Goal: Information Seeking & Learning: Find contact information

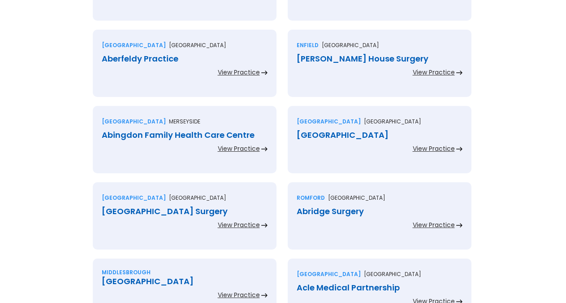
scroll to position [2007, 0]
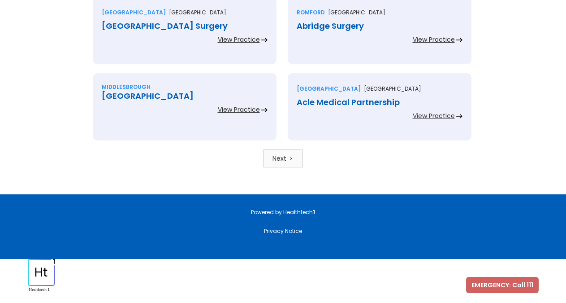
click at [294, 161] on link "Next" at bounding box center [283, 158] width 40 height 18
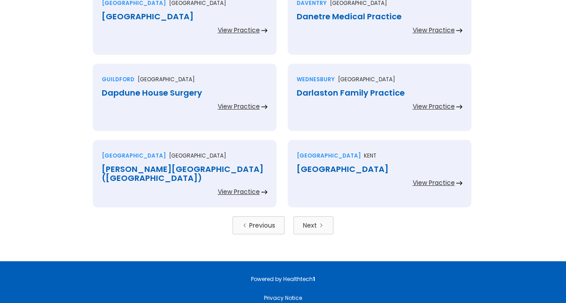
scroll to position [1961, 0]
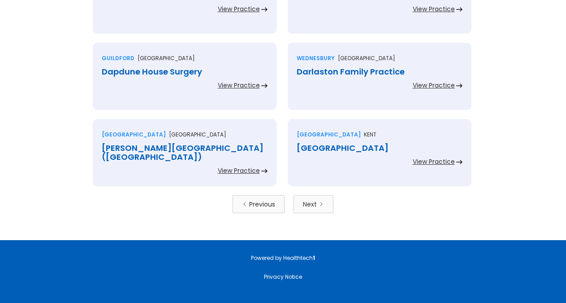
click at [318, 209] on link "Next" at bounding box center [314, 204] width 40 height 18
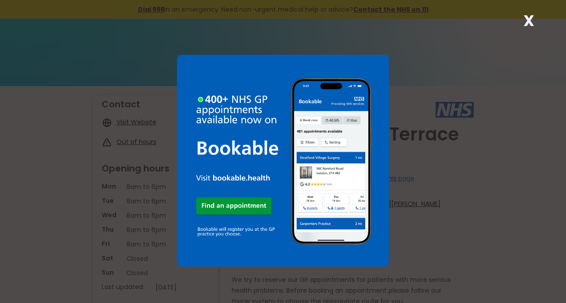
click at [534, 17] on strong "X" at bounding box center [529, 21] width 11 height 22
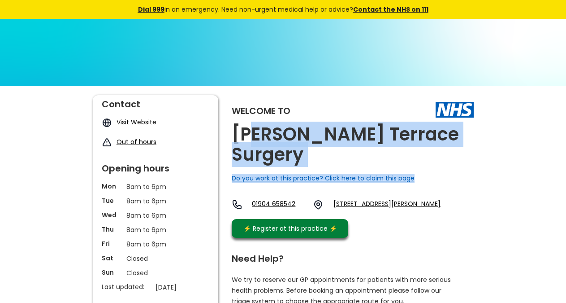
drag, startPoint x: 448, startPoint y: 139, endPoint x: 254, endPoint y: 133, distance: 193.4
click at [254, 133] on div "Welcome to Dalton Terrace Surgery Do you work at this practice? Click here to c…" at bounding box center [353, 168] width 242 height 147
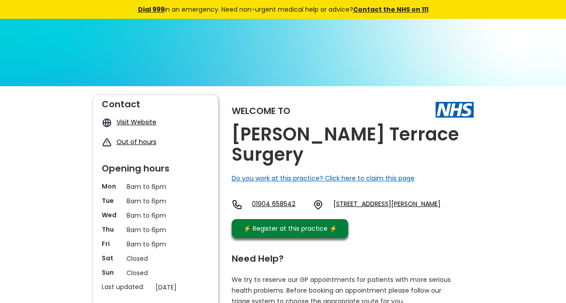
click at [250, 130] on h2 "[PERSON_NAME] Terrace Surgery" at bounding box center [353, 144] width 242 height 40
click at [250, 130] on h2 "Dalton Terrace Surgery" at bounding box center [353, 144] width 242 height 40
copy link "Yo24 4db"
drag, startPoint x: 408, startPoint y: 200, endPoint x: 396, endPoint y: 5, distance: 195.4
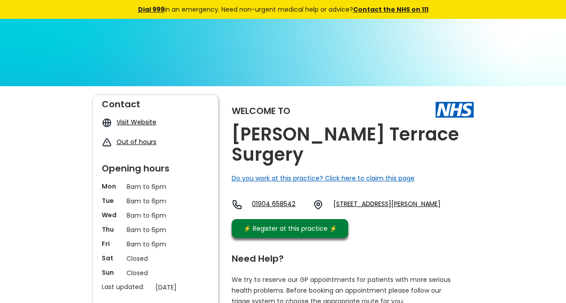
click at [378, 199] on div "01904 658542 Glentworth, Dalton Terrace, York, North Yorkshire, Yo24 4db, Engla…" at bounding box center [336, 206] width 209 height 15
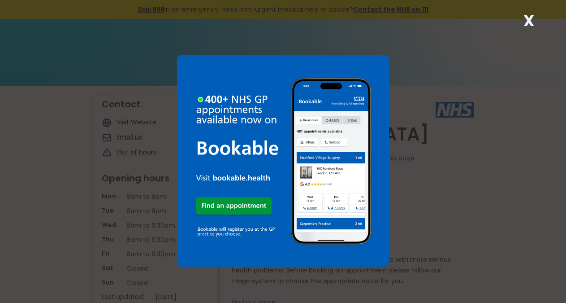
click at [526, 25] on strong "X" at bounding box center [529, 21] width 11 height 22
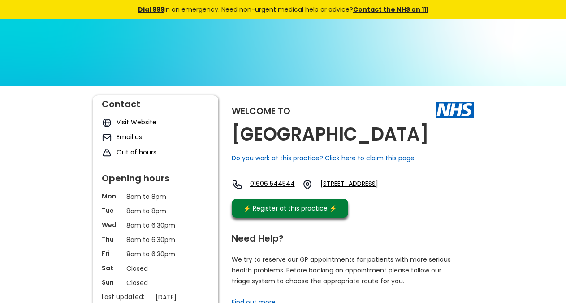
copy h2 "[GEOGRAPHIC_DATA]"
drag, startPoint x: 303, startPoint y: 155, endPoint x: 344, endPoint y: 32, distance: 130.0
click at [239, 132] on h2 "Danebridge Medical Centre" at bounding box center [330, 134] width 197 height 20
copy link "Cw9 5hr"
drag, startPoint x: 357, startPoint y: 219, endPoint x: 381, endPoint y: 5, distance: 215.2
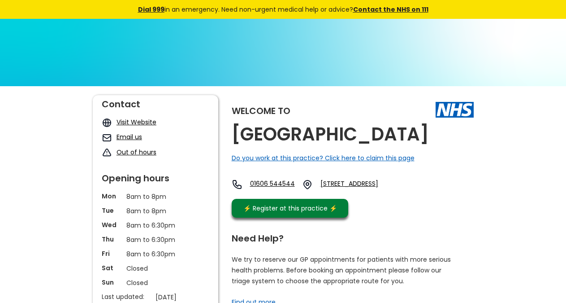
click at [410, 194] on div "01606 544544 London Road, Northwich, Cheshire, Cw9 5hr, England" at bounding box center [321, 186] width 178 height 15
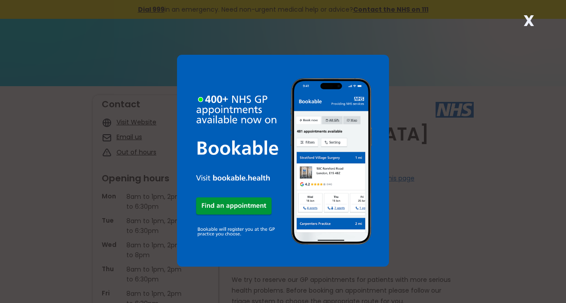
drag, startPoint x: 474, startPoint y: 136, endPoint x: 464, endPoint y: 133, distance: 10.4
click at [464, 133] on div "X" at bounding box center [283, 151] width 566 height 303
click at [531, 18] on strong "X" at bounding box center [529, 21] width 11 height 22
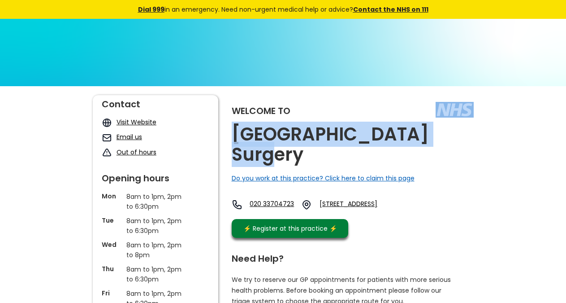
copy div "Danebury Avenue Surger"
copy div "Danebury Avenue Surgery"
drag, startPoint x: 472, startPoint y: 137, endPoint x: 440, endPoint y: 35, distance: 106.2
click at [469, 135] on div "Welcome to Danebury Avenue Surgery Do you work at this practice? Click here to …" at bounding box center [353, 168] width 242 height 147
drag, startPoint x: 454, startPoint y: 208, endPoint x: 429, endPoint y: 195, distance: 28.3
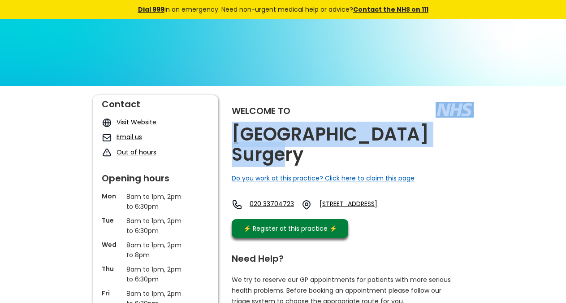
click at [409, 199] on div "020 33704723 351 Danebury Avenue, Roehampton, London, Greater London, Sw15 4du,…" at bounding box center [320, 206] width 177 height 15
click at [409, 203] on link "351 Danebury Avenue, Roehampton, London, Greater London, Sw15 4du, England" at bounding box center [364, 204] width 89 height 11
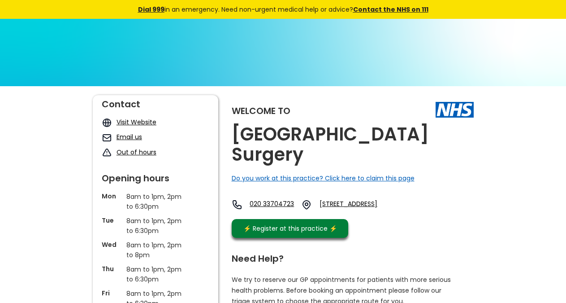
click at [430, 126] on h2 "Danebury Avenue Surgery" at bounding box center [353, 144] width 242 height 40
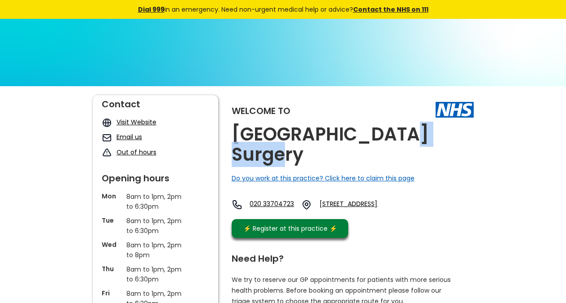
click at [413, 137] on h2 "Danebury Avenue Surgery" at bounding box center [353, 144] width 242 height 40
click at [413, 138] on h2 "Danebury Avenue Surgery" at bounding box center [353, 144] width 242 height 40
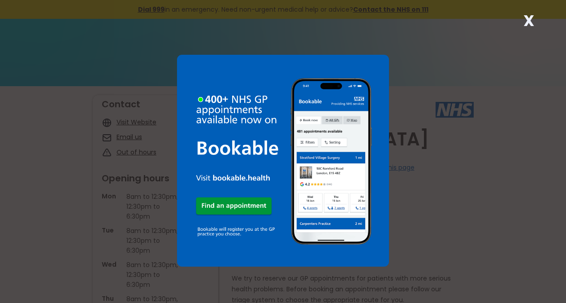
drag, startPoint x: 529, startPoint y: 19, endPoint x: 457, endPoint y: 4, distance: 73.4
click at [528, 19] on strong "X" at bounding box center [529, 21] width 11 height 22
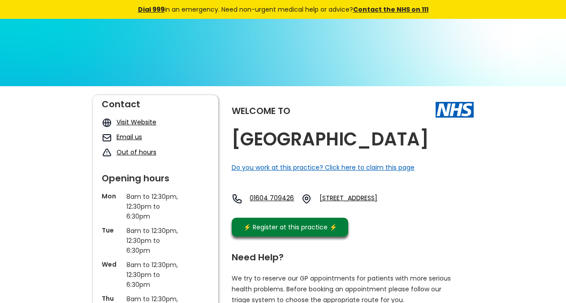
click at [325, 149] on h2 "[GEOGRAPHIC_DATA]" at bounding box center [330, 139] width 197 height 20
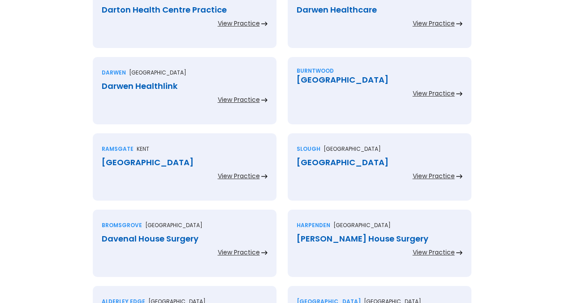
scroll to position [366, 0]
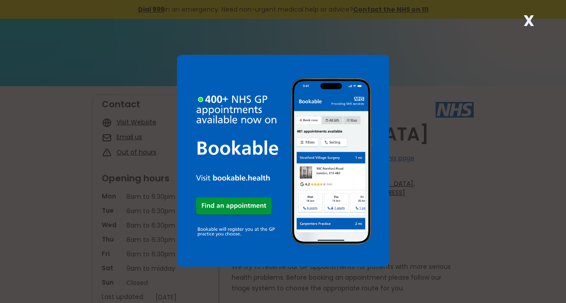
click at [532, 22] on strong "X" at bounding box center [529, 21] width 11 height 22
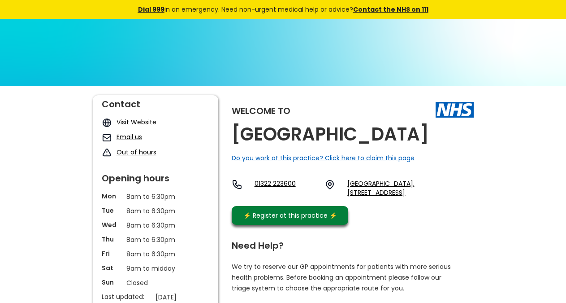
copy h2 "[GEOGRAPHIC_DATA]"
drag, startPoint x: 326, startPoint y: 157, endPoint x: 334, endPoint y: 23, distance: 133.9
copy link "Da1 2ha, E"
drag, startPoint x: 448, startPoint y: 227, endPoint x: 418, endPoint y: 209, distance: 35.0
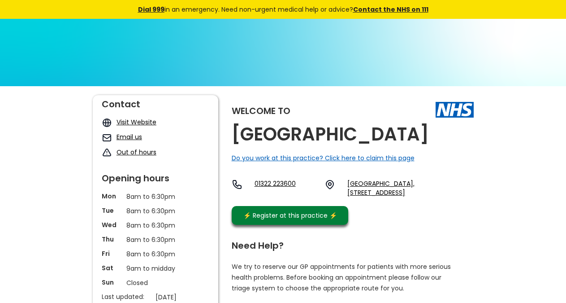
click at [419, 220] on div "Welcome to [GEOGRAPHIC_DATA] Do you work at this practice? Click here to claim …" at bounding box center [353, 162] width 242 height 134
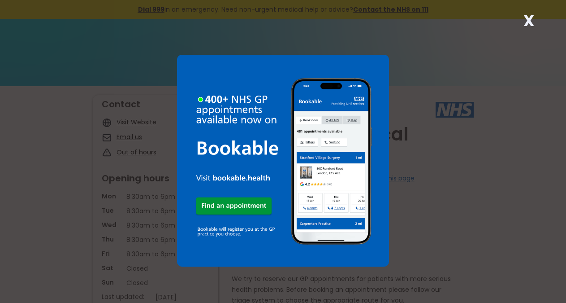
click at [526, 15] on strong "X" at bounding box center [529, 21] width 11 height 22
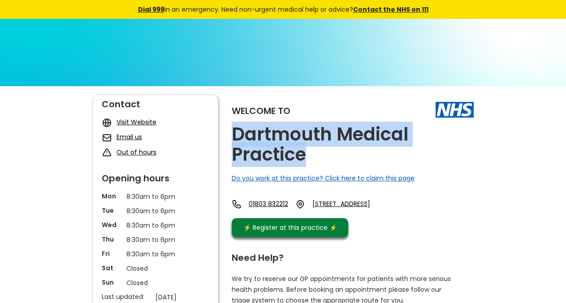
copy h2 "Dartmouth Medical Practice"
drag, startPoint x: 337, startPoint y: 159, endPoint x: 395, endPoint y: 13, distance: 157.5
click at [239, 126] on h2 "Dartmouth Medical Practice" at bounding box center [353, 144] width 242 height 40
copy link "Tq6 9rt,"
drag, startPoint x: 356, startPoint y: 219, endPoint x: 412, endPoint y: 13, distance: 212.8
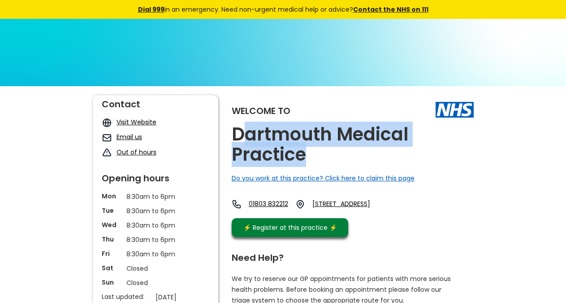
click at [391, 204] on div "01803 832212 [STREET_ADDRESS]" at bounding box center [312, 206] width 160 height 14
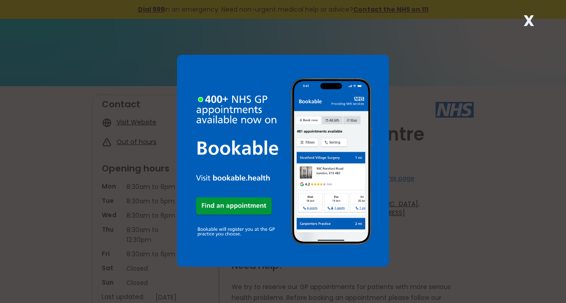
click at [531, 24] on strong "X" at bounding box center [529, 21] width 11 height 22
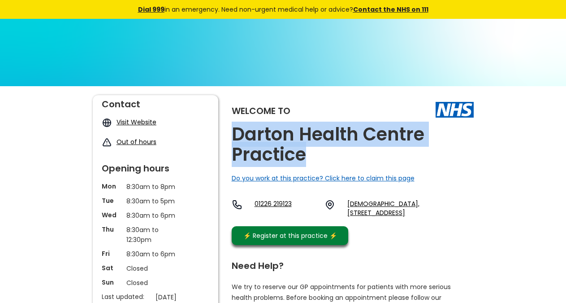
copy h2 "Darton Health Centre Practice"
drag, startPoint x: 321, startPoint y: 150, endPoint x: 227, endPoint y: 122, distance: 98.4
click at [233, 130] on h2 "Darton Health Centre Practice" at bounding box center [353, 144] width 242 height 40
copy link "S75 5hq"
drag, startPoint x: 356, startPoint y: 231, endPoint x: 398, endPoint y: 17, distance: 217.6
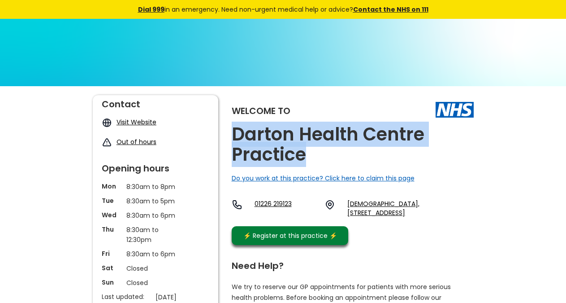
click at [453, 214] on div "Welcome to Darton Health Centre Practice Do you work at this practice? Click he…" at bounding box center [353, 172] width 242 height 154
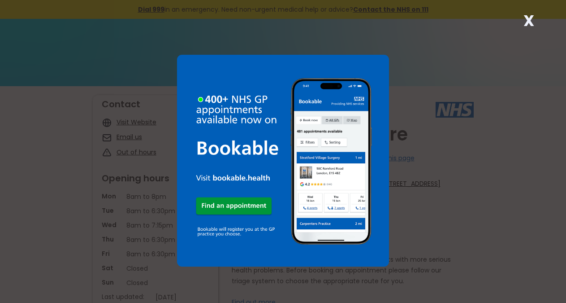
click at [534, 18] on strong "X" at bounding box center [529, 21] width 11 height 22
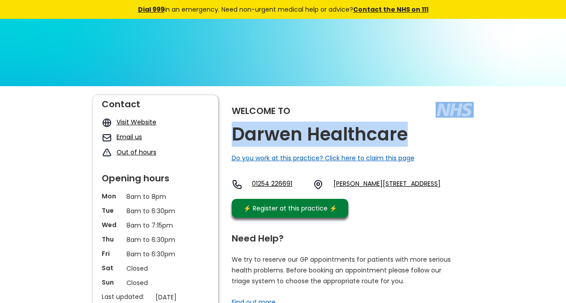
copy div "Darwen Healthcare"
drag, startPoint x: 412, startPoint y: 138, endPoint x: 403, endPoint y: 137, distance: 9.1
click at [403, 137] on div "Welcome to Darwen Healthcare Do you work at this practice? Click here to claim …" at bounding box center [353, 158] width 242 height 127
copy link "Bb3 1py"
drag, startPoint x: 370, startPoint y: 199, endPoint x: 349, endPoint y: 195, distance: 21.1
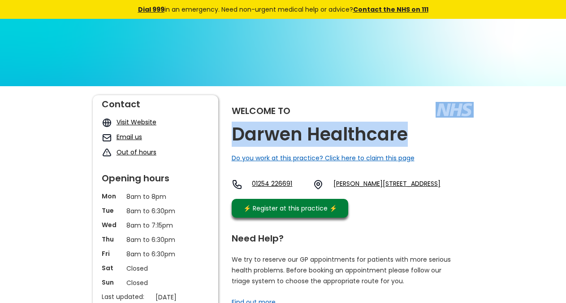
click at [349, 194] on div "01254 226691 James Street West, Darwen, Lancashire, Bb3 1py, England" at bounding box center [336, 186] width 209 height 15
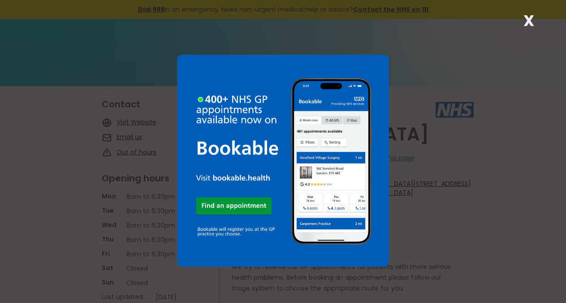
click at [530, 22] on strong "X" at bounding box center [529, 21] width 11 height 22
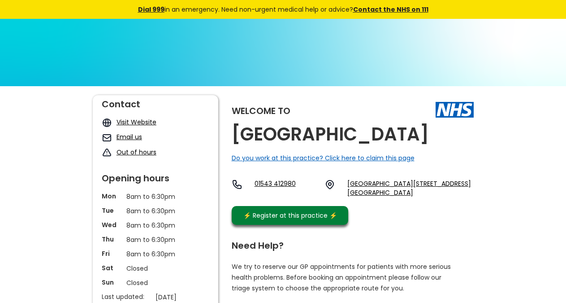
drag, startPoint x: 450, startPoint y: 130, endPoint x: 449, endPoint y: 135, distance: 4.7
click at [449, 134] on div "Welcome to [GEOGRAPHIC_DATA] Do you work at this practice? Click here to claim …" at bounding box center [353, 162] width 242 height 134
copy div "[GEOGRAPHIC_DATA]"
drag, startPoint x: 446, startPoint y: 138, endPoint x: 435, endPoint y: 138, distance: 10.8
click at [435, 138] on div "Welcome to [GEOGRAPHIC_DATA] Do you work at this practice? Click here to claim …" at bounding box center [353, 162] width 242 height 134
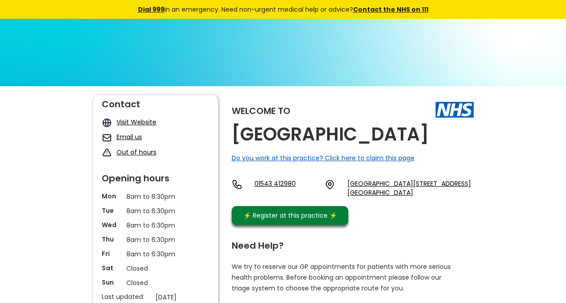
drag, startPoint x: 431, startPoint y: 199, endPoint x: 402, endPoint y: 187, distance: 30.8
click at [404, 191] on div "01543 412980 [STREET_ADDRESS]" at bounding box center [353, 190] width 242 height 22
copy link "Ws7 0aq"
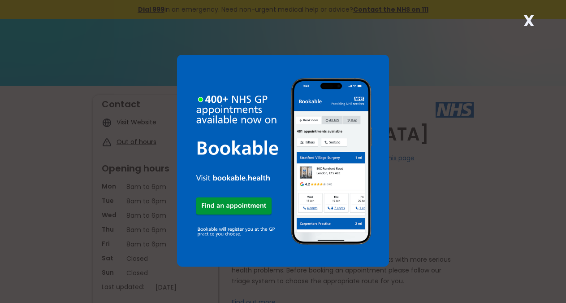
click at [528, 21] on strong "X" at bounding box center [529, 21] width 11 height 22
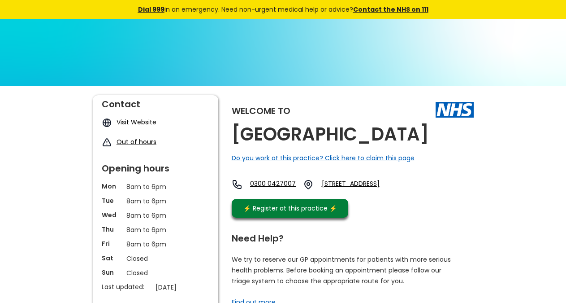
copy div "Dashwood Medical Centre"
drag, startPoint x: 481, startPoint y: 139, endPoint x: 468, endPoint y: 139, distance: 13.0
copy link "Ct11 9pr"
drag, startPoint x: 370, startPoint y: 197, endPoint x: 353, endPoint y: 108, distance: 91.4
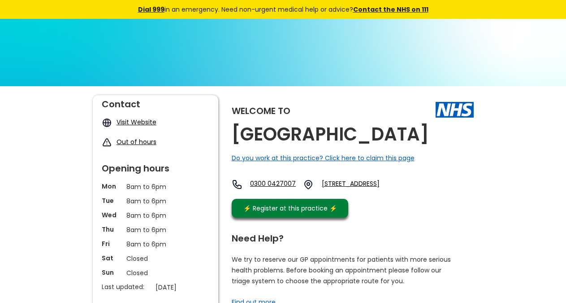
click at [345, 193] on div "0300 0427007 158-160 Grange Road, Ramsgate, Kent, Ct11 9pr, England" at bounding box center [323, 186] width 182 height 15
